Goal: Entertainment & Leisure: Browse casually

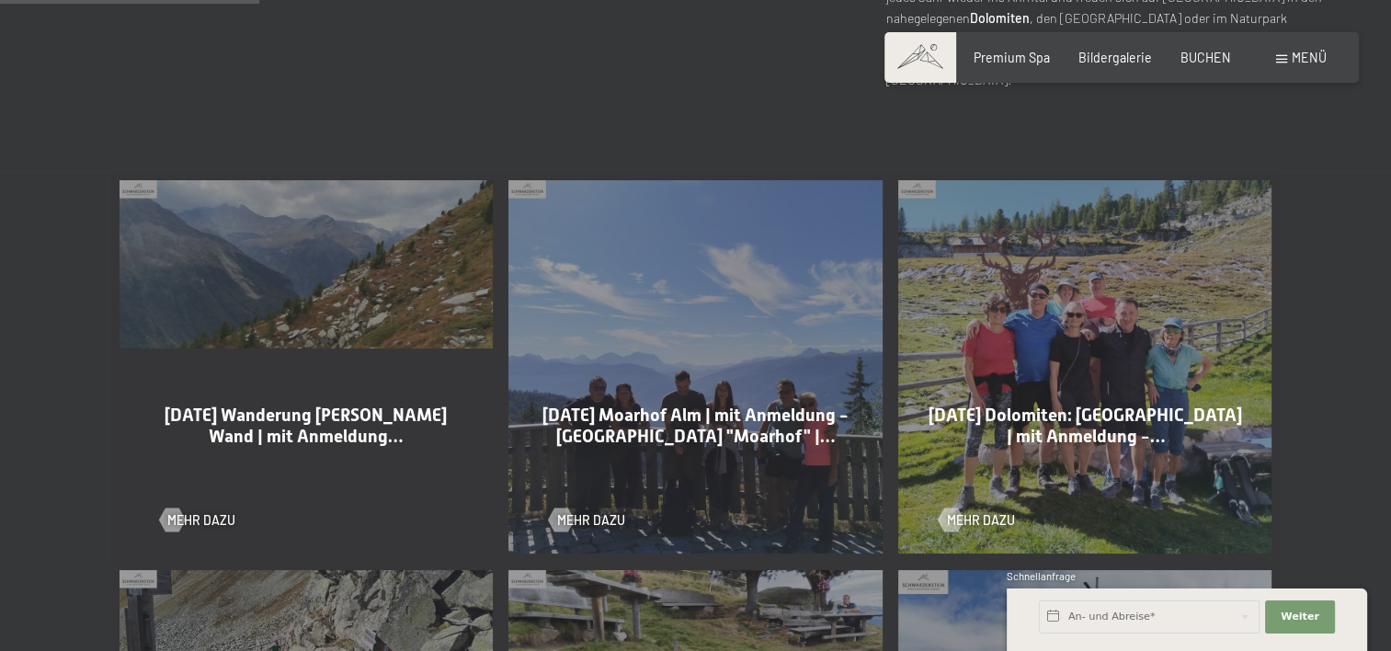
scroll to position [919, 0]
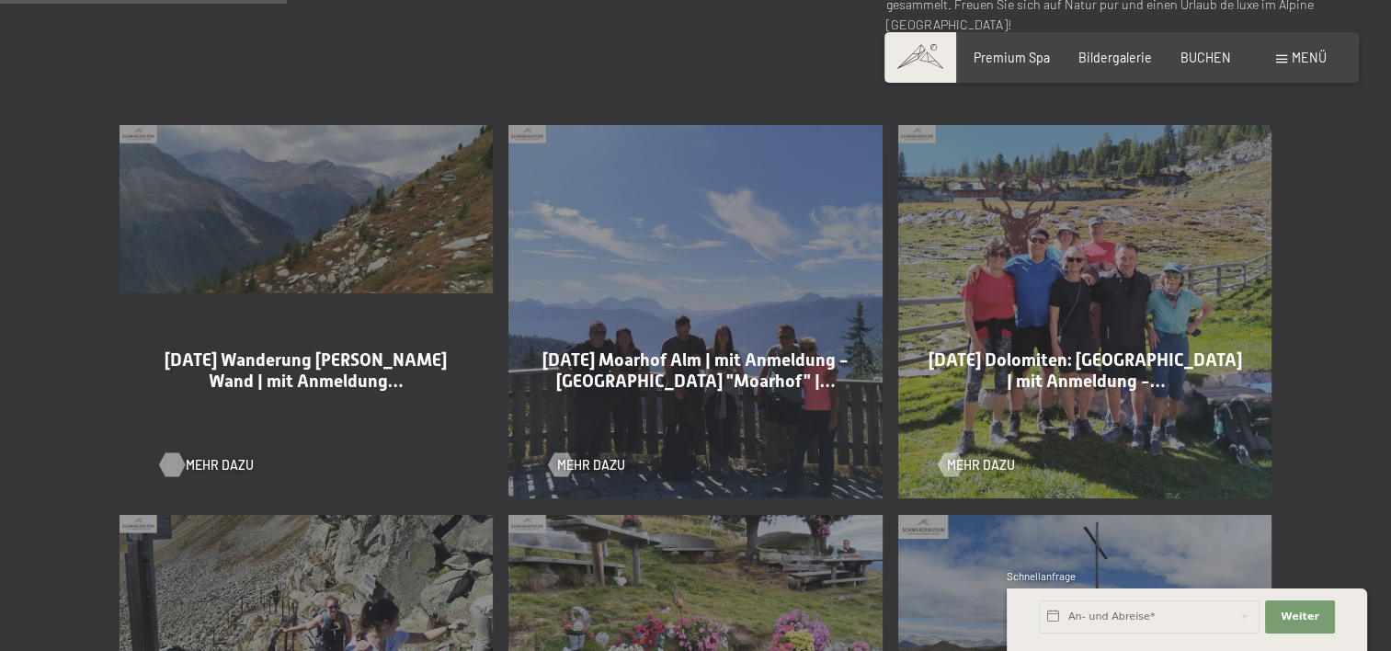
click at [226, 466] on span "Mehr dazu" at bounding box center [220, 465] width 68 height 18
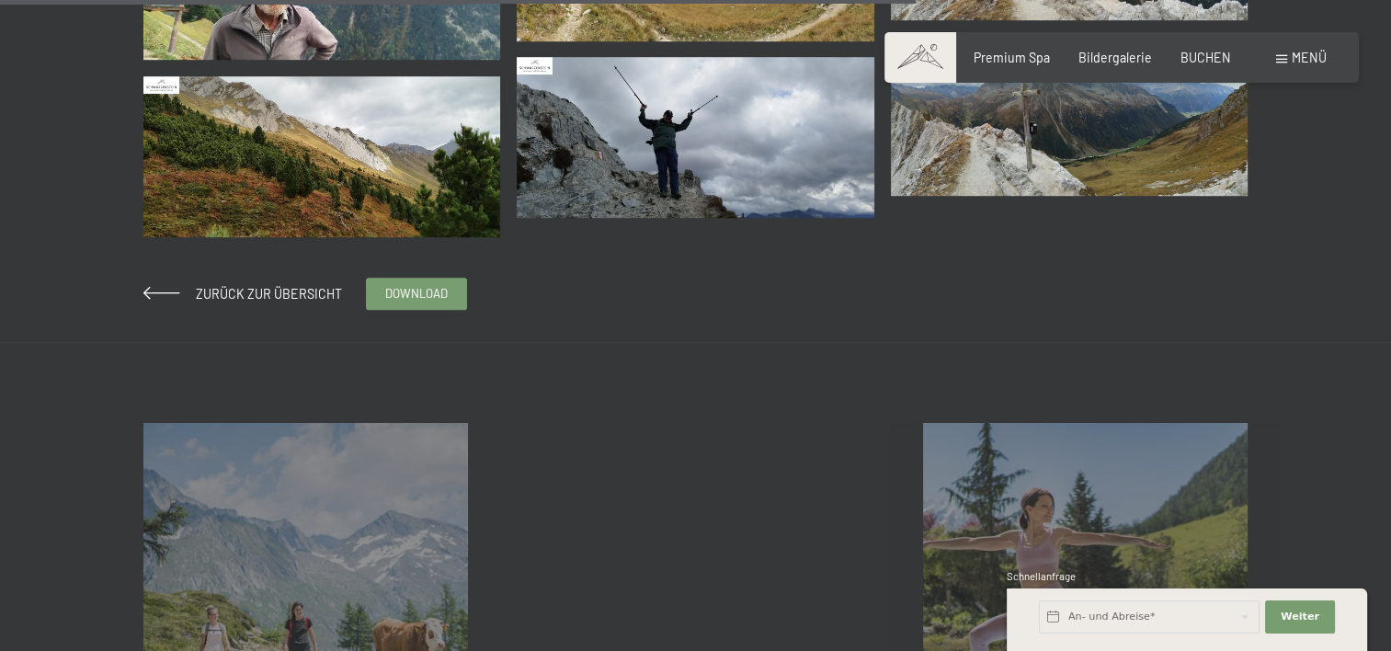
scroll to position [1103, 0]
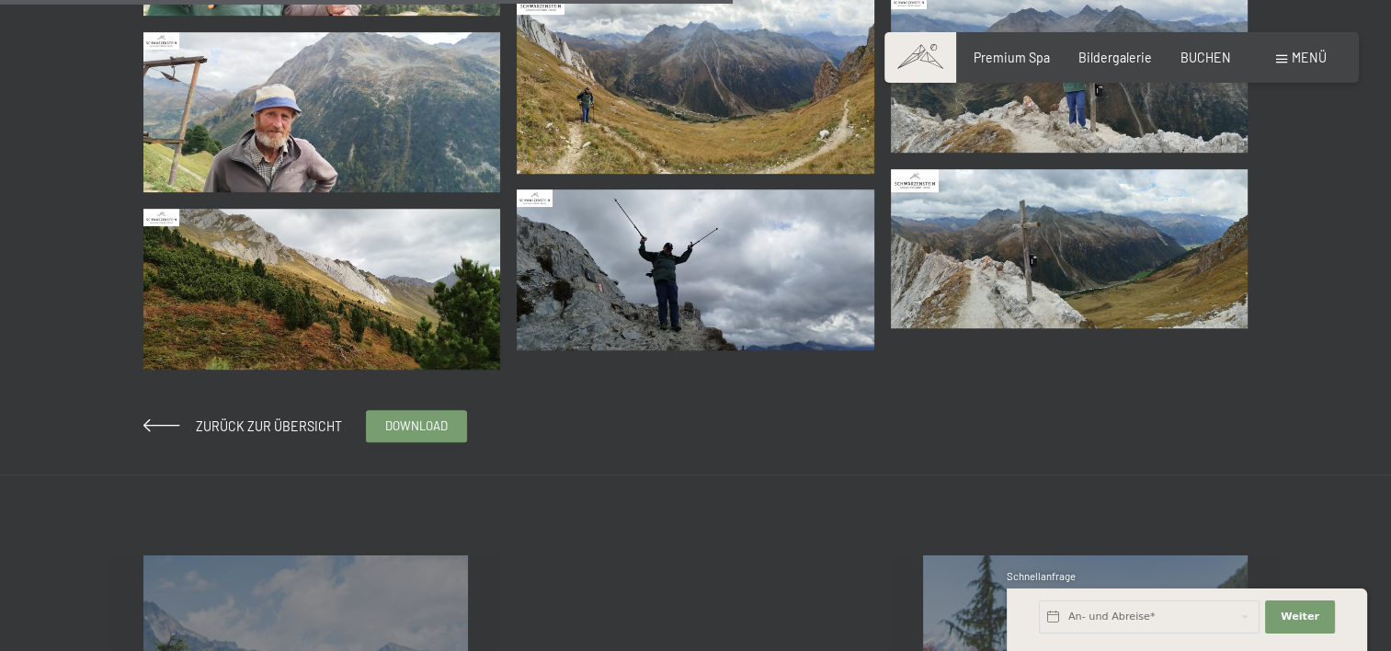
click at [989, 257] on img at bounding box center [1070, 248] width 358 height 159
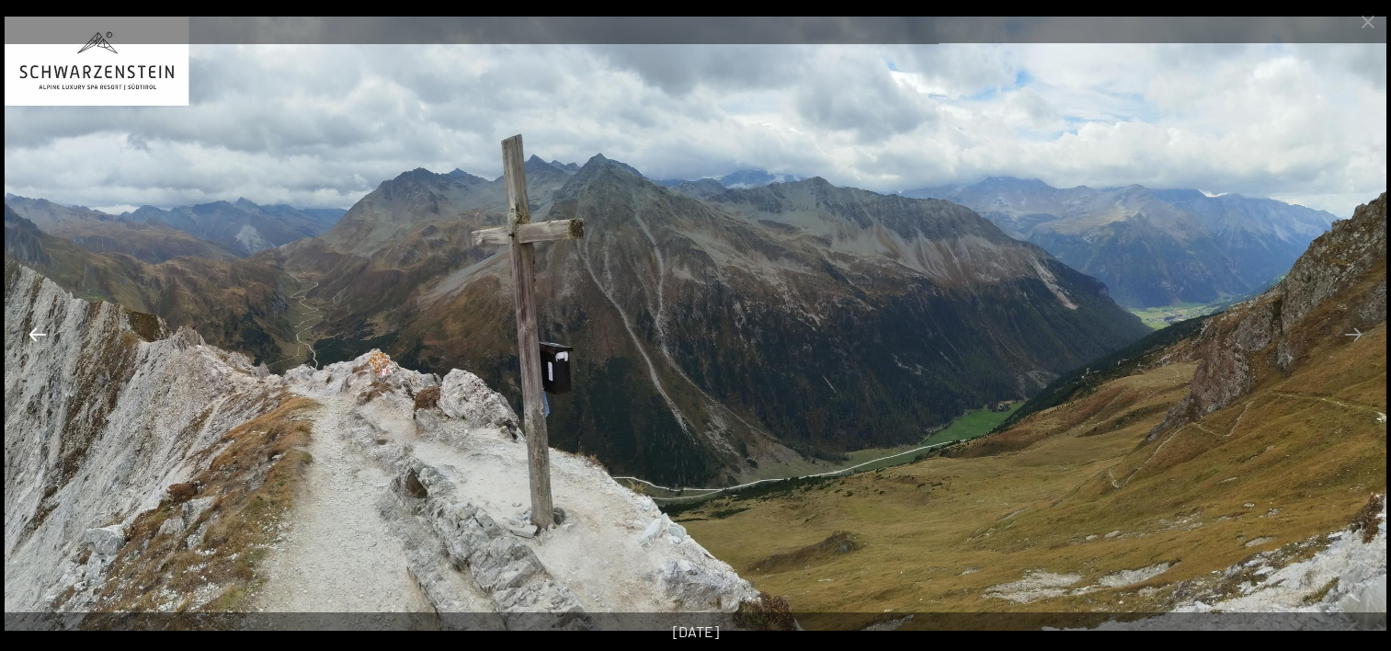
click at [40, 333] on button "Previous slide" at bounding box center [37, 334] width 39 height 36
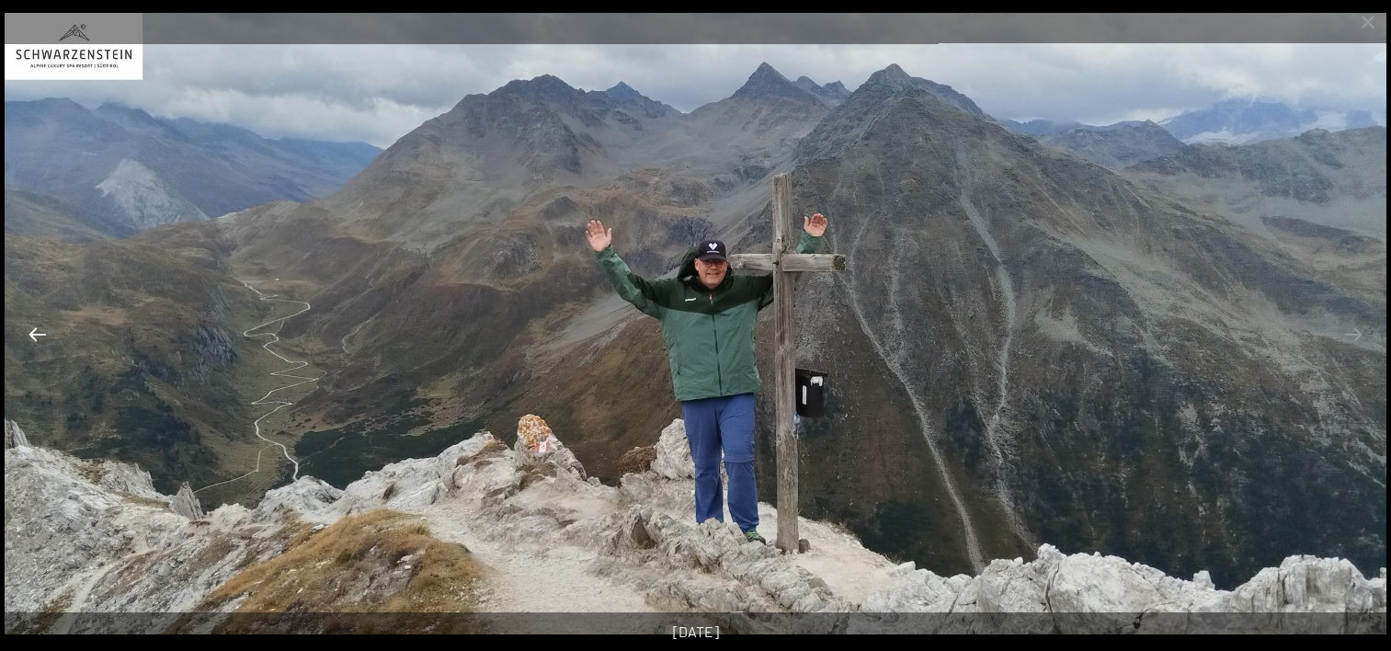
click at [40, 333] on button "Previous slide" at bounding box center [37, 334] width 39 height 36
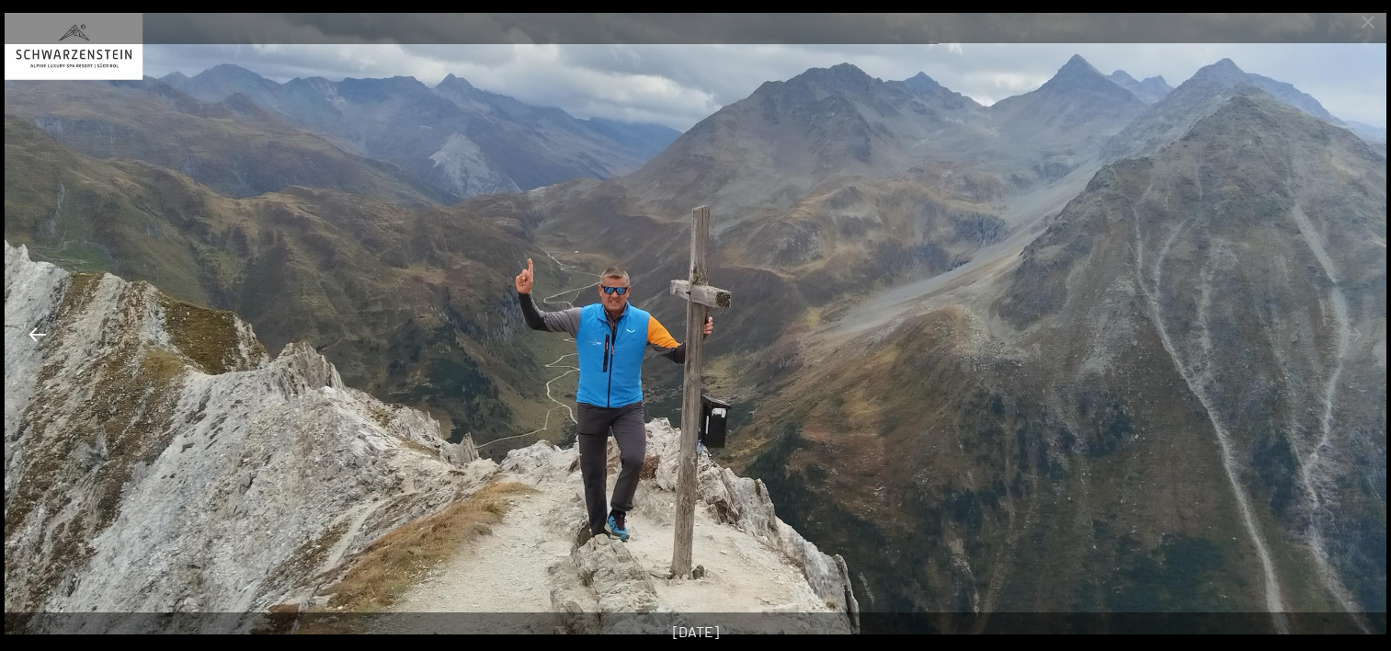
click at [40, 333] on button "Previous slide" at bounding box center [37, 334] width 39 height 36
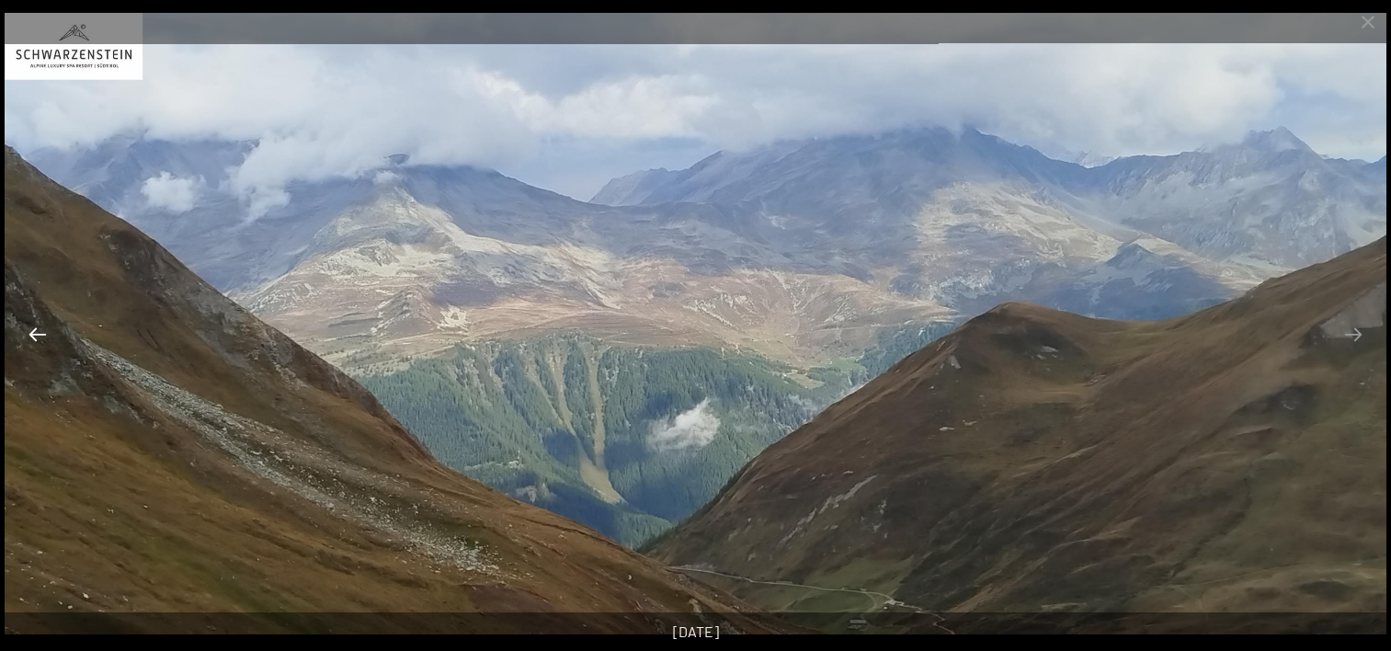
click at [40, 333] on button "Previous slide" at bounding box center [37, 334] width 39 height 36
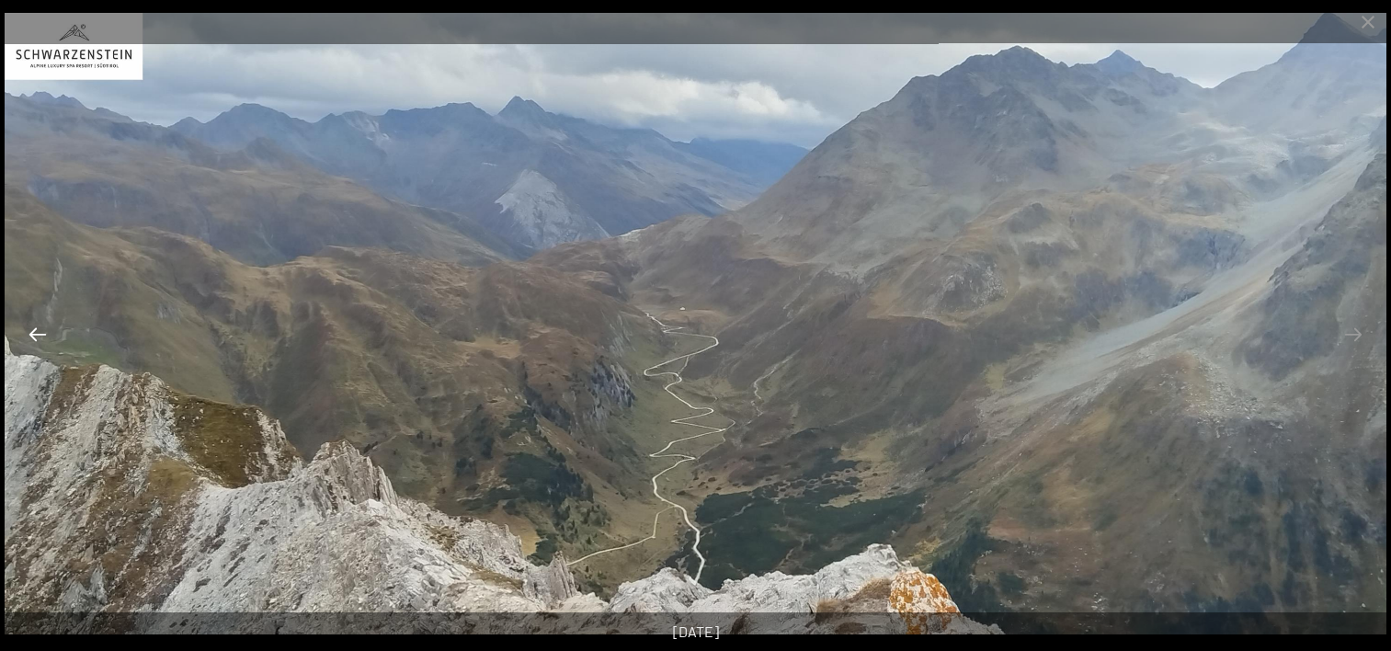
click at [40, 333] on button "Previous slide" at bounding box center [37, 334] width 39 height 36
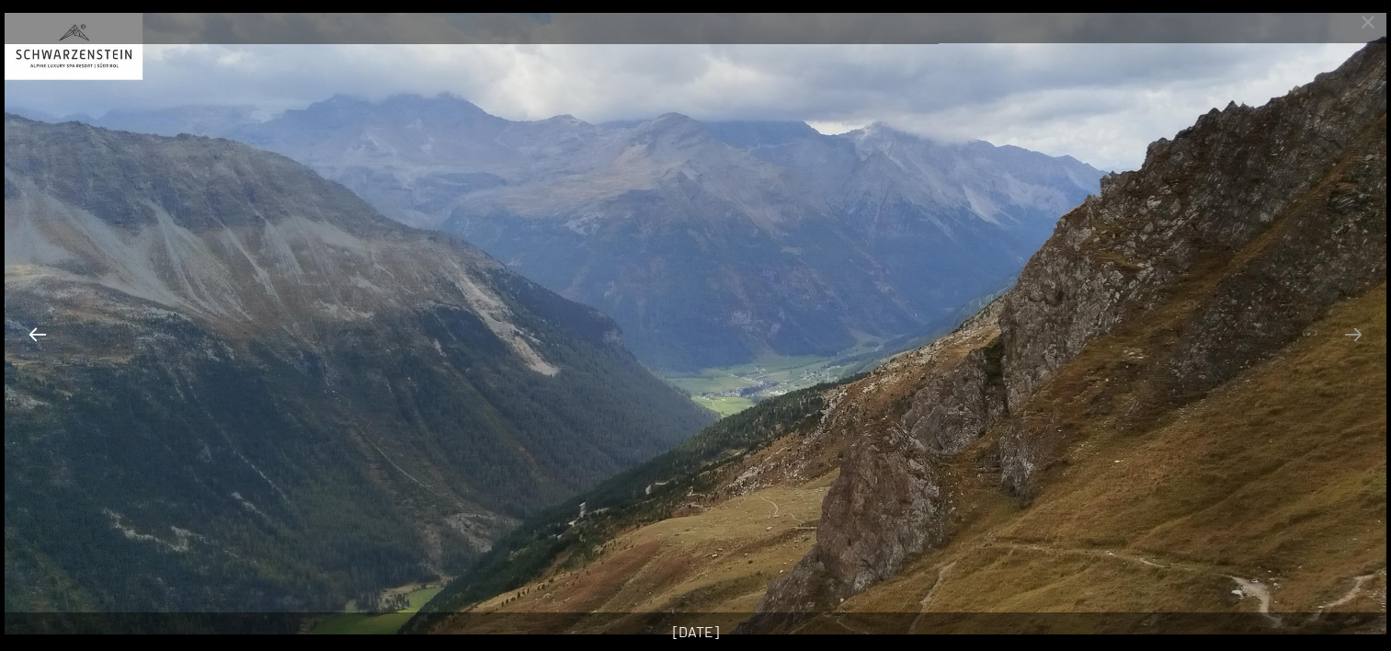
click at [40, 333] on button "Previous slide" at bounding box center [37, 334] width 39 height 36
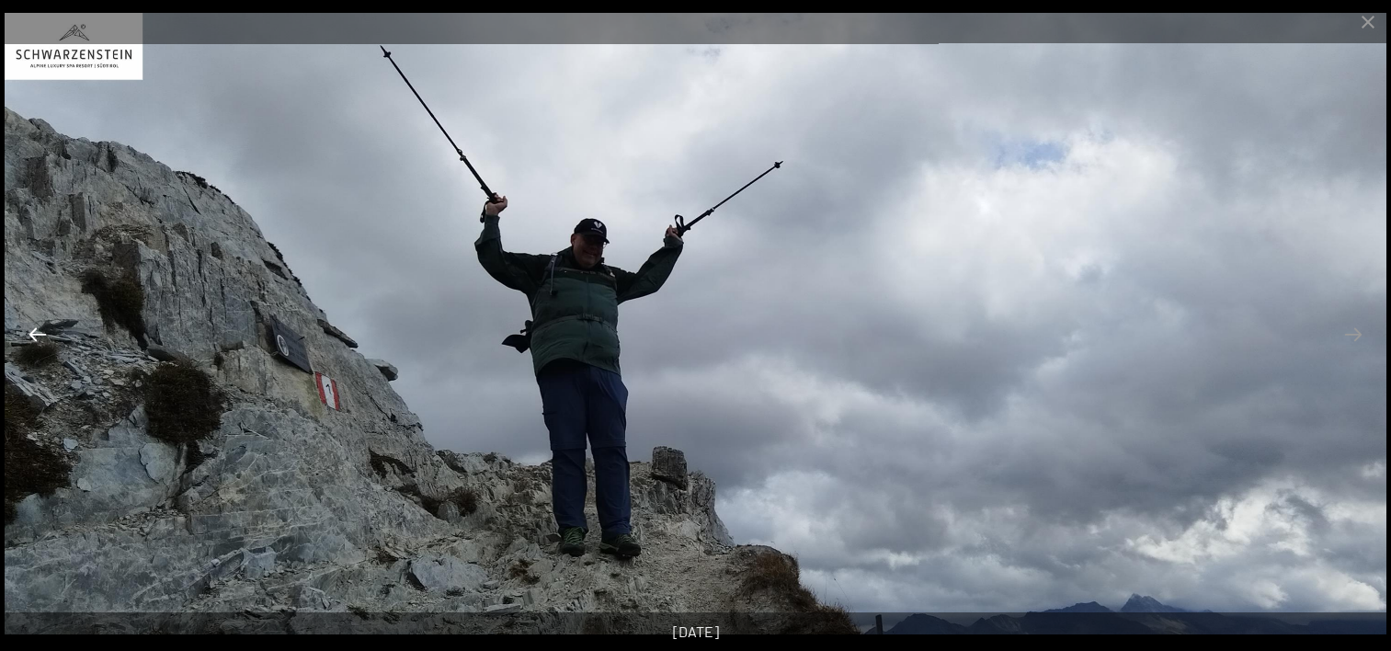
click at [40, 333] on button "Previous slide" at bounding box center [37, 334] width 39 height 36
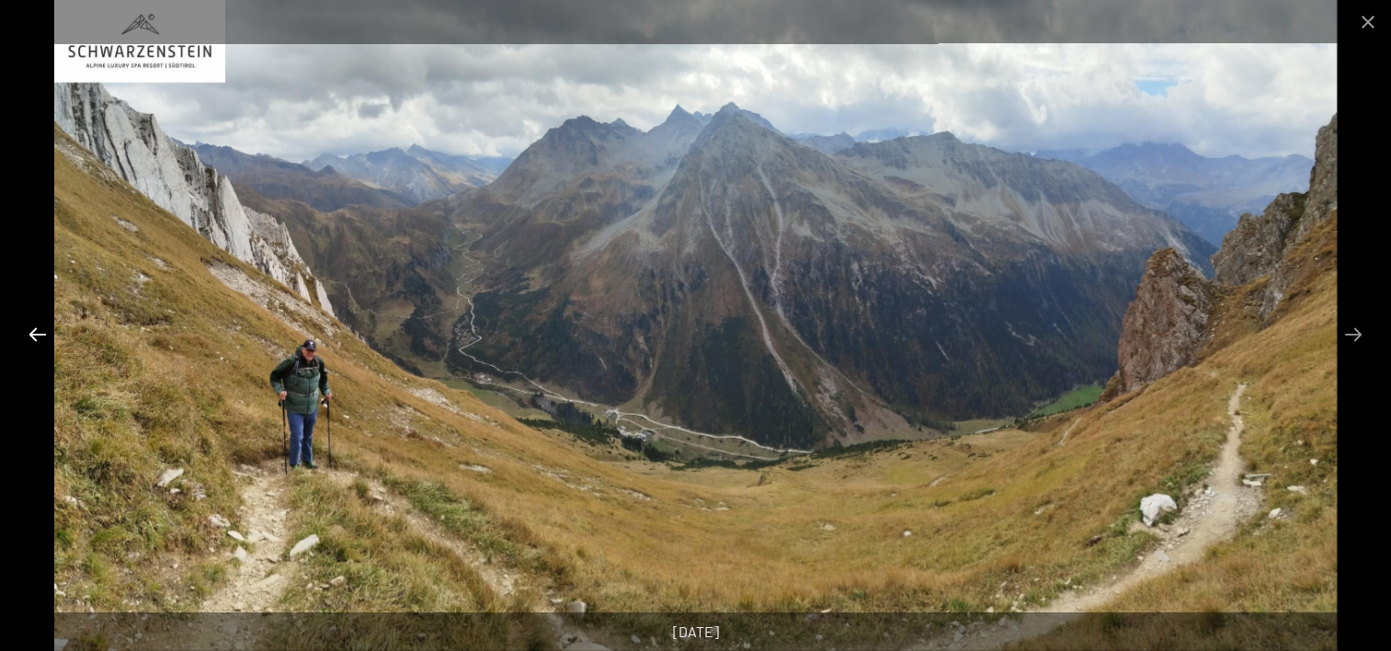
click at [40, 333] on button "Previous slide" at bounding box center [37, 334] width 39 height 36
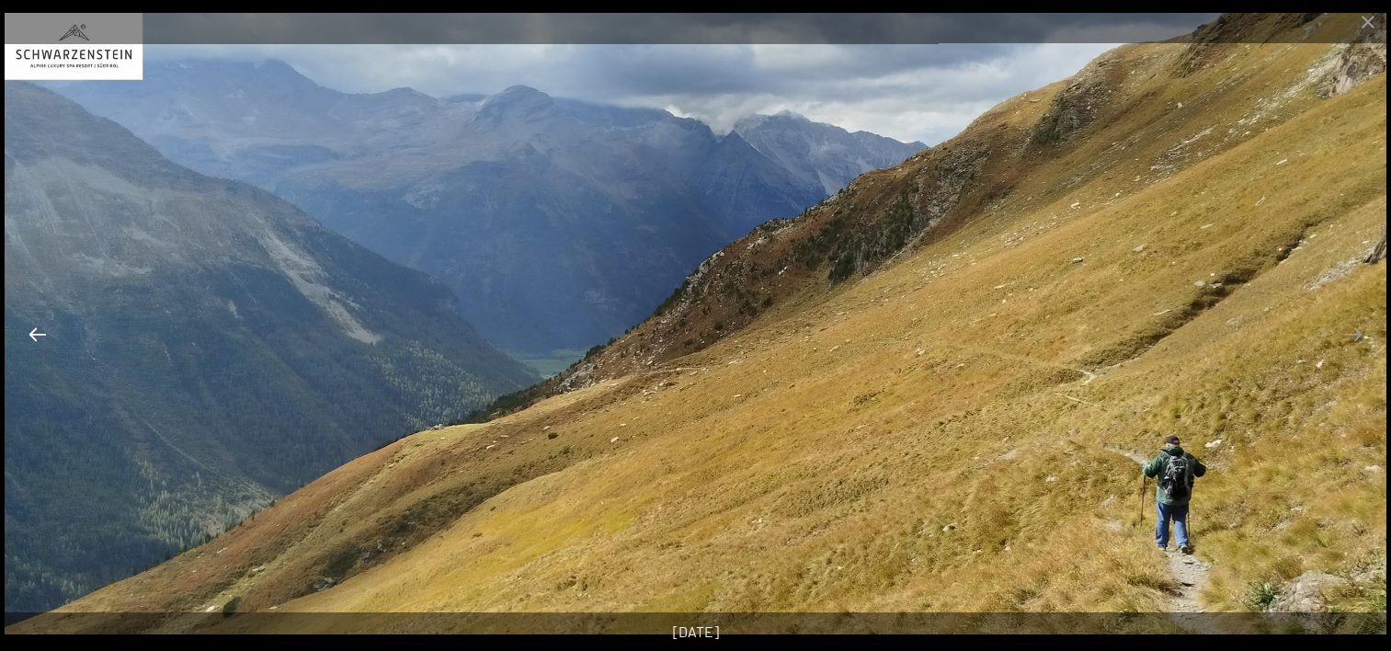
click at [40, 333] on button "Previous slide" at bounding box center [37, 334] width 39 height 36
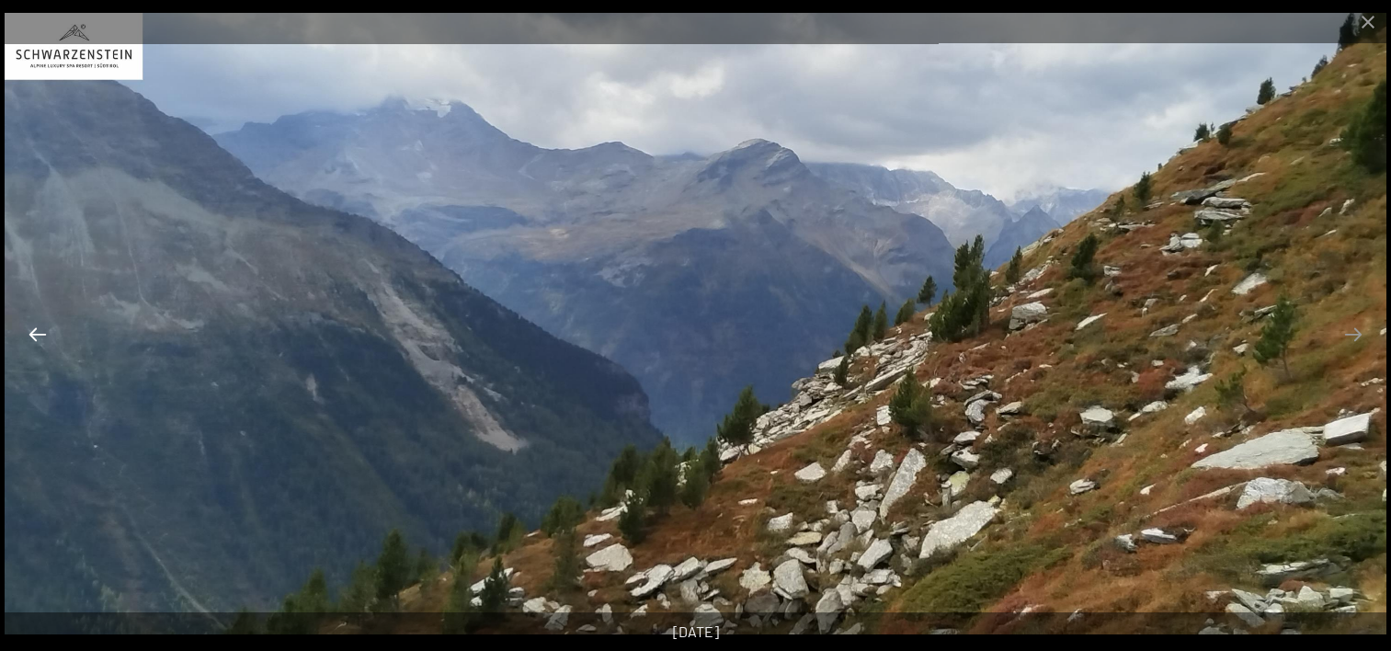
click at [40, 333] on button "Previous slide" at bounding box center [37, 334] width 39 height 36
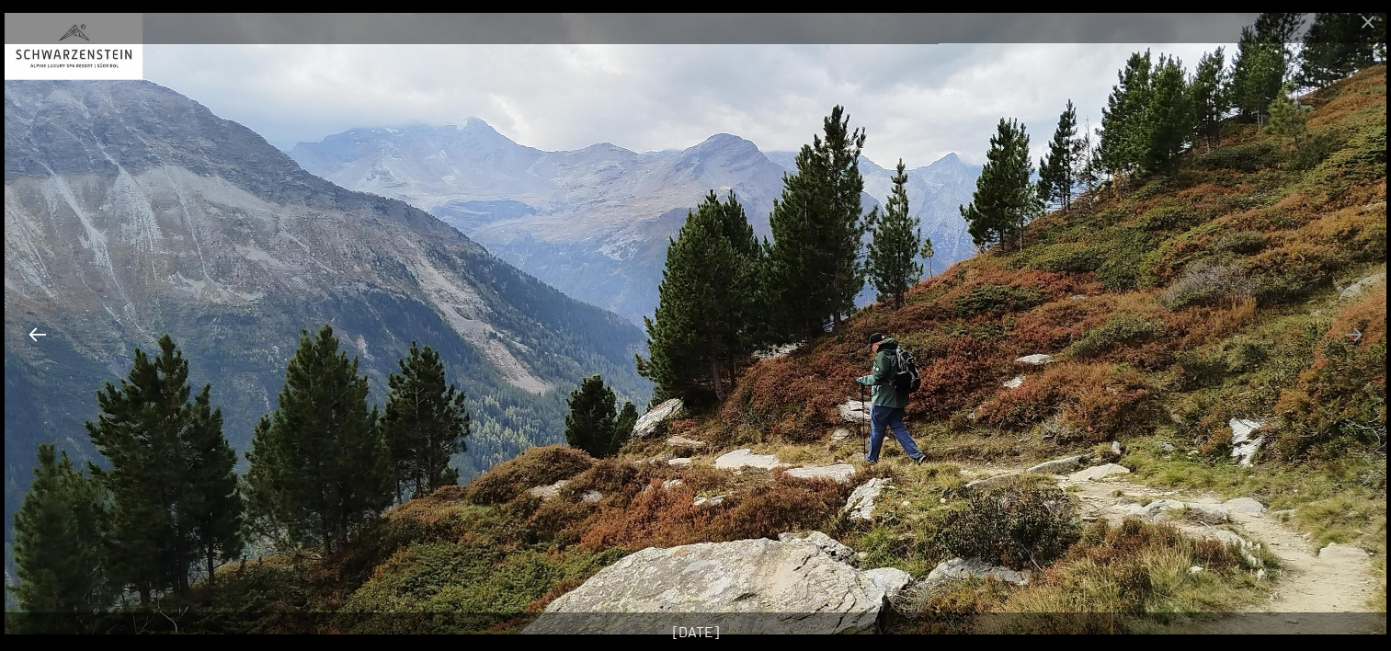
click at [40, 333] on button "Previous slide" at bounding box center [37, 334] width 39 height 36
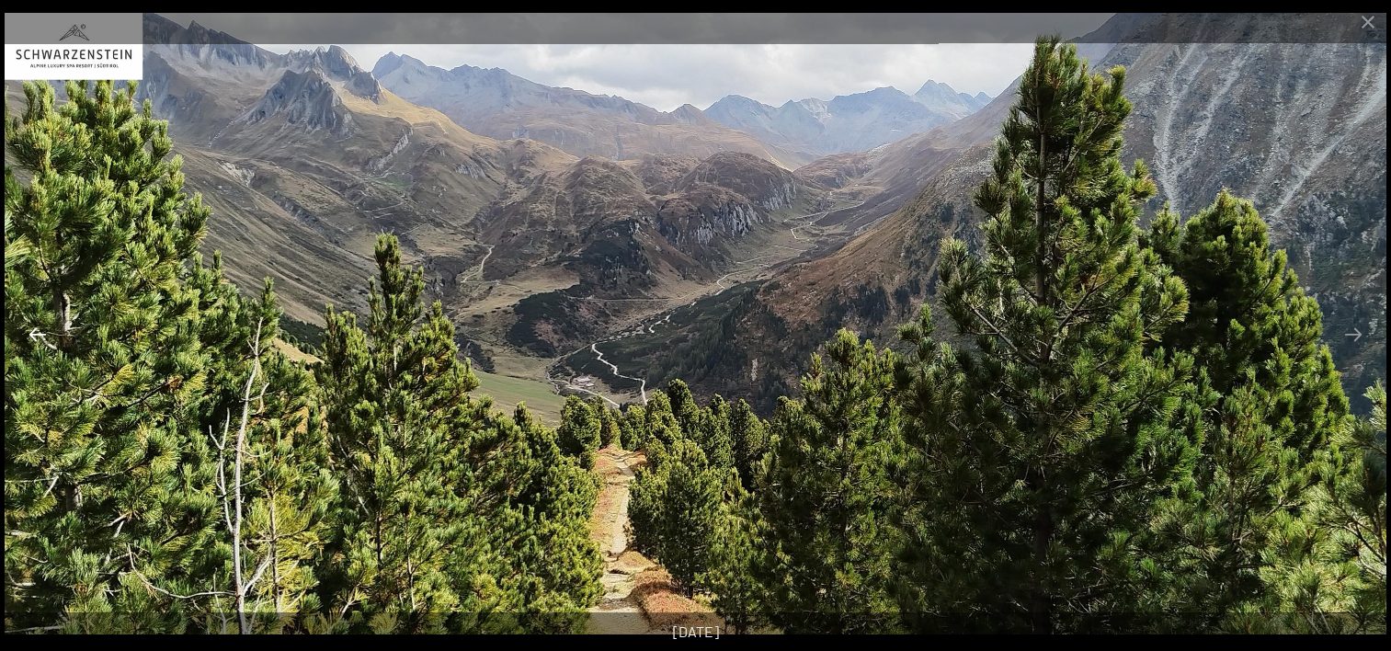
click at [40, 333] on button "Previous slide" at bounding box center [37, 334] width 39 height 36
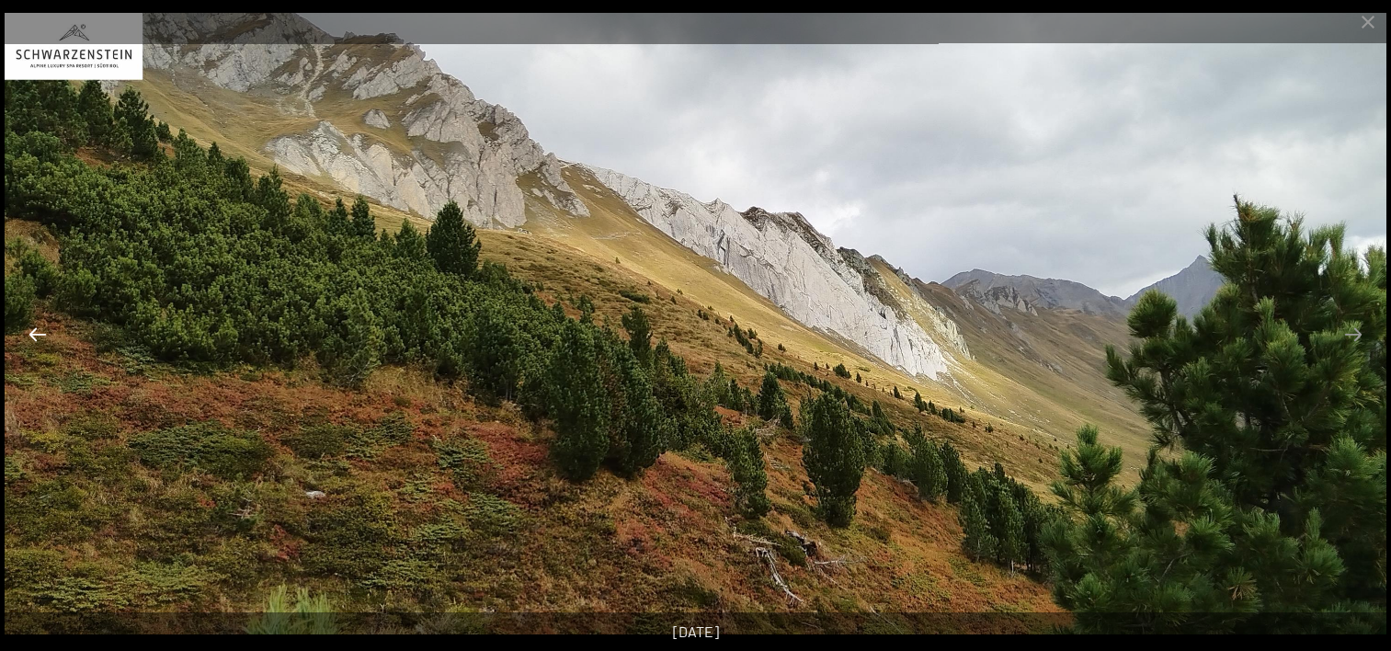
click at [40, 333] on button "Previous slide" at bounding box center [37, 334] width 39 height 36
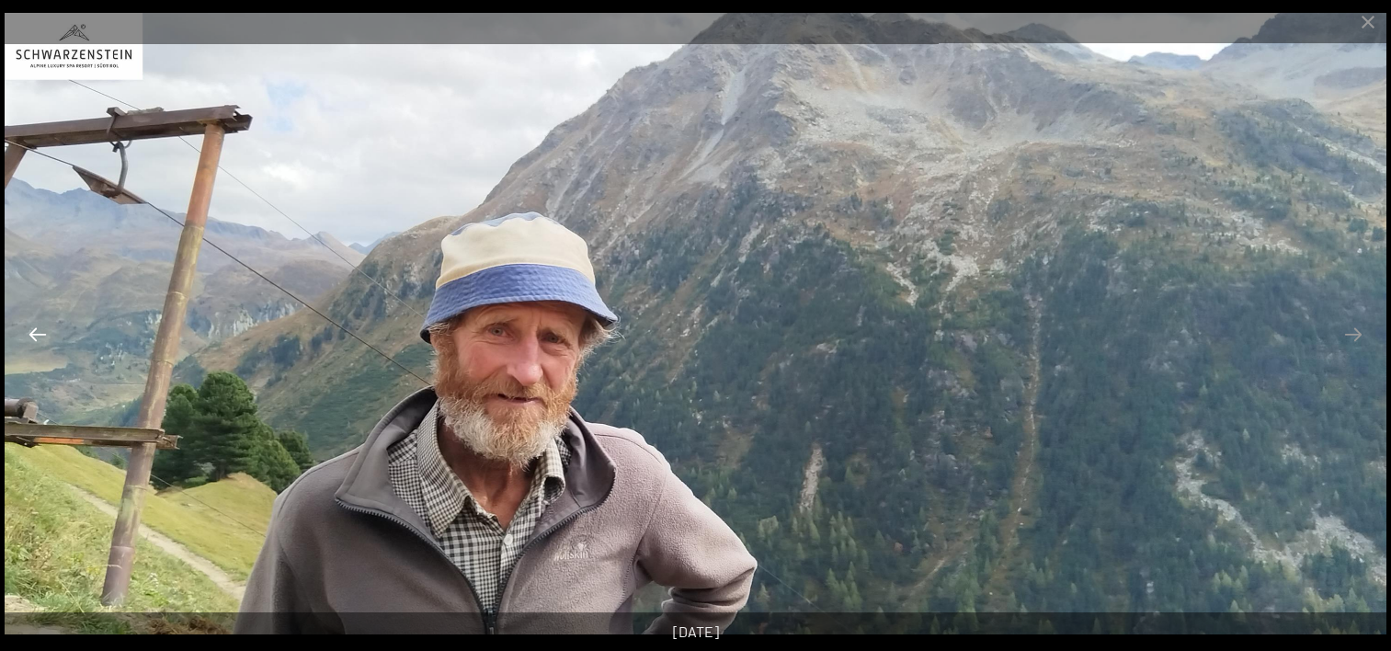
click at [40, 333] on button "Previous slide" at bounding box center [37, 334] width 39 height 36
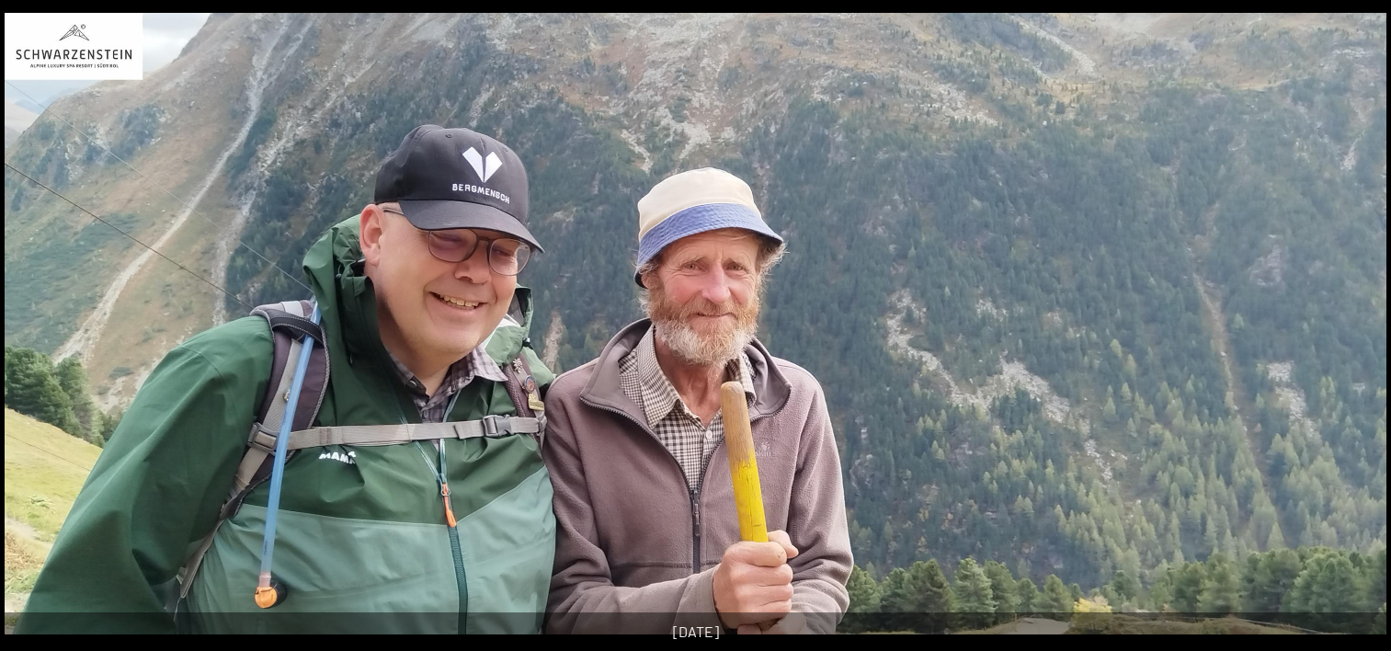
click at [40, 333] on button "Previous slide" at bounding box center [28, 334] width 39 height 36
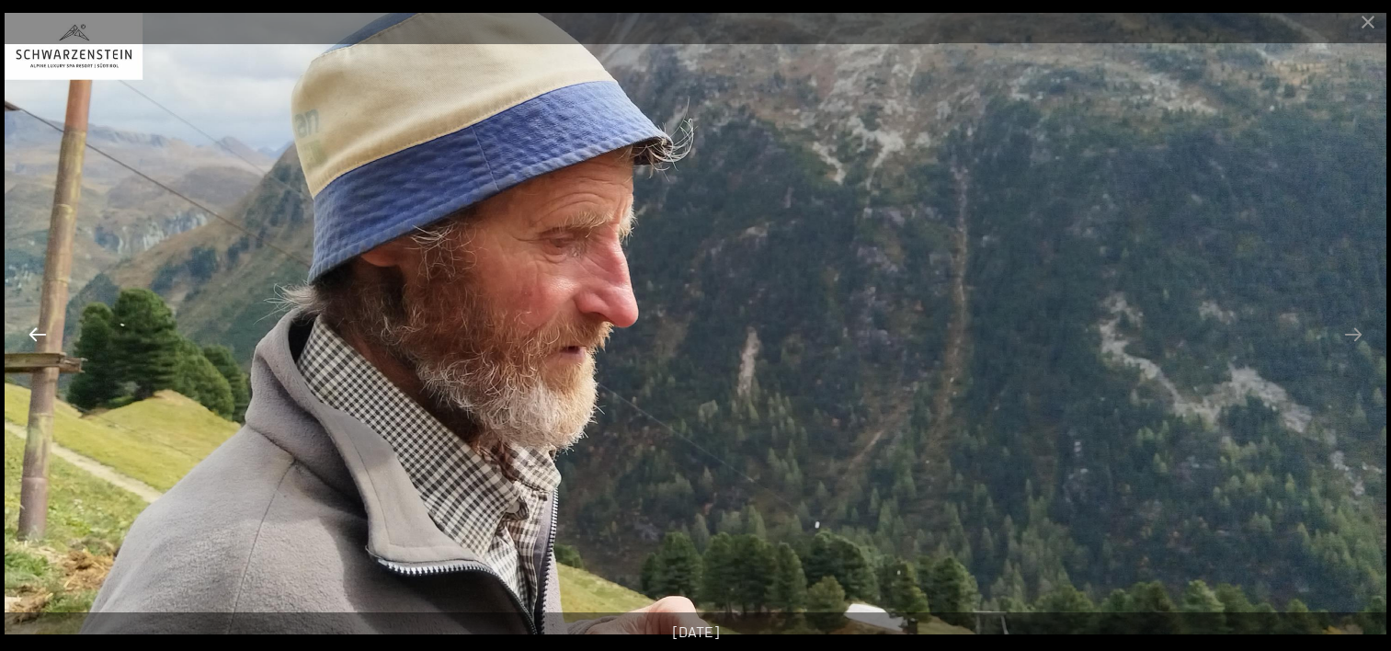
click at [40, 333] on button "Previous slide" at bounding box center [37, 334] width 39 height 36
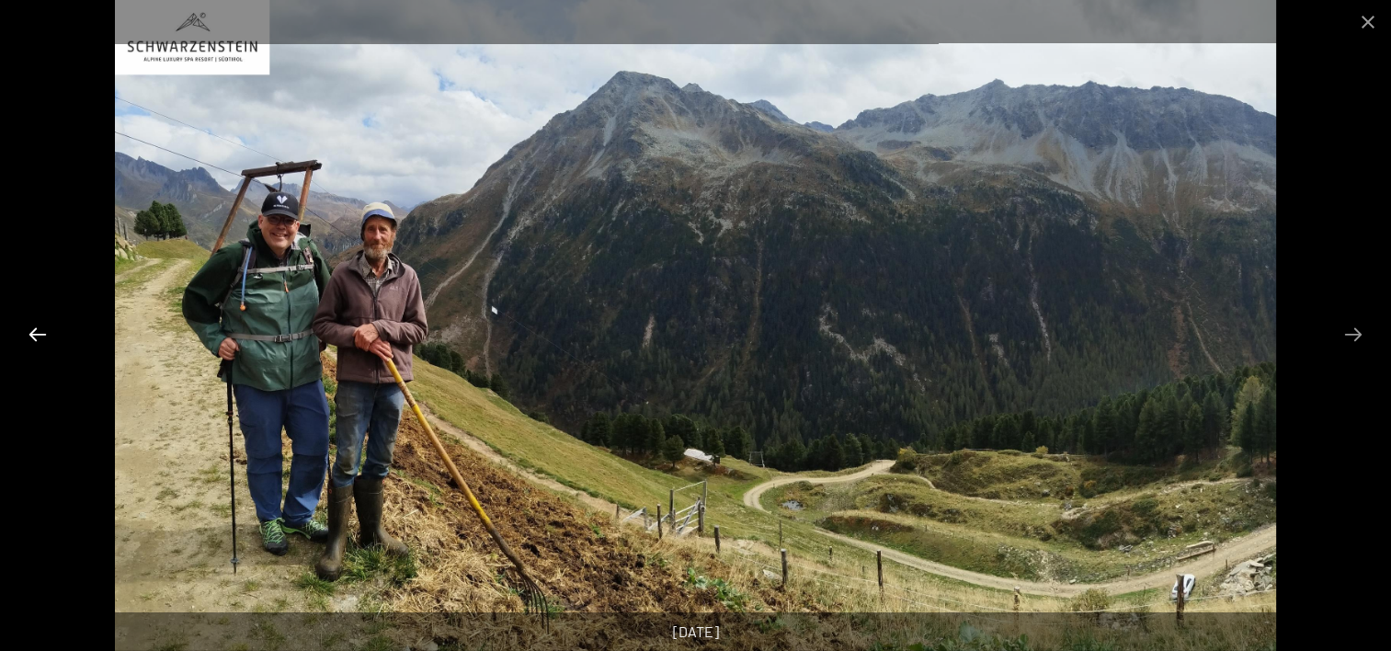
click at [43, 331] on button "Previous slide" at bounding box center [37, 334] width 39 height 36
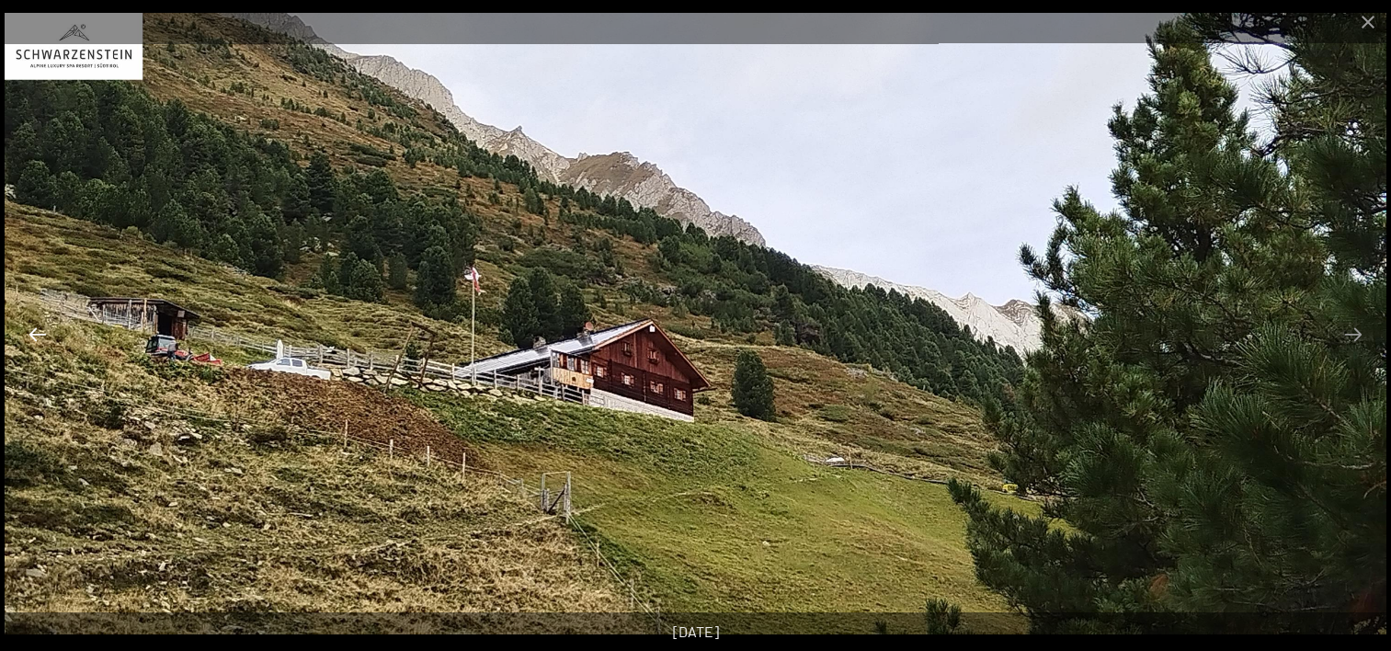
click at [43, 331] on button "Previous slide" at bounding box center [37, 334] width 39 height 36
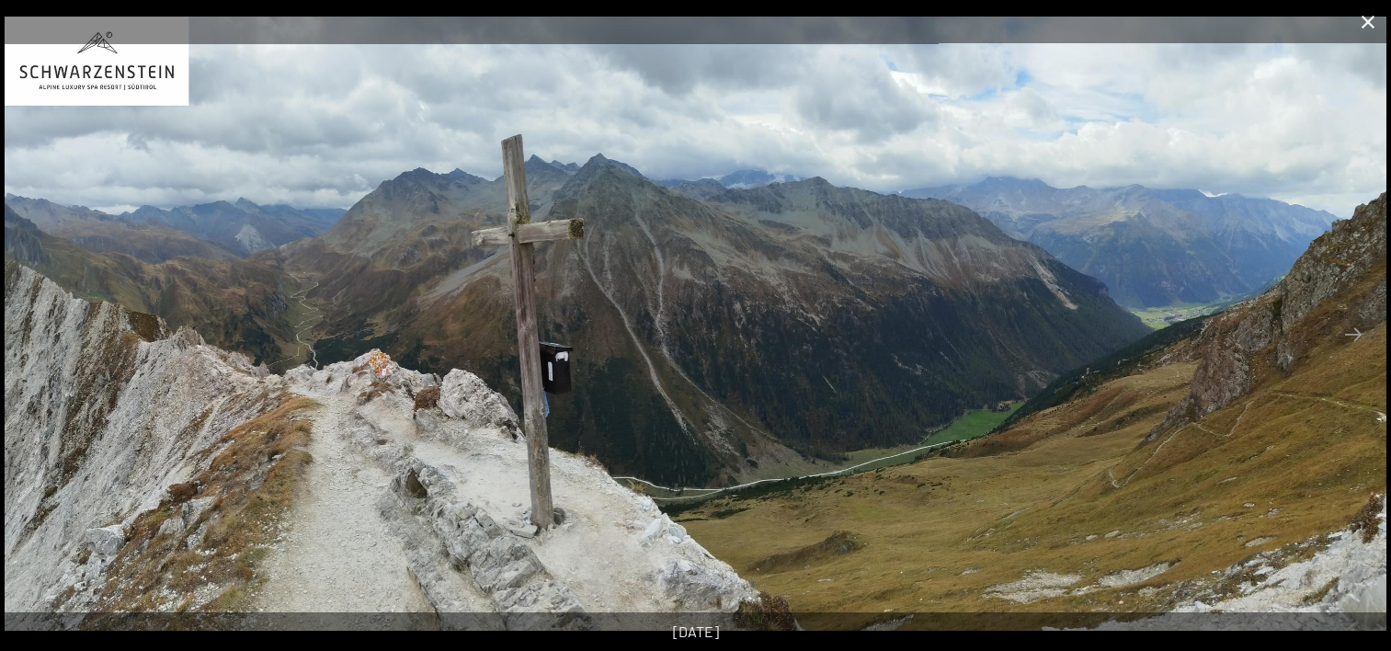
click at [1371, 20] on button "Close gallery" at bounding box center [1368, 21] width 46 height 43
